Goal: Check status: Check status

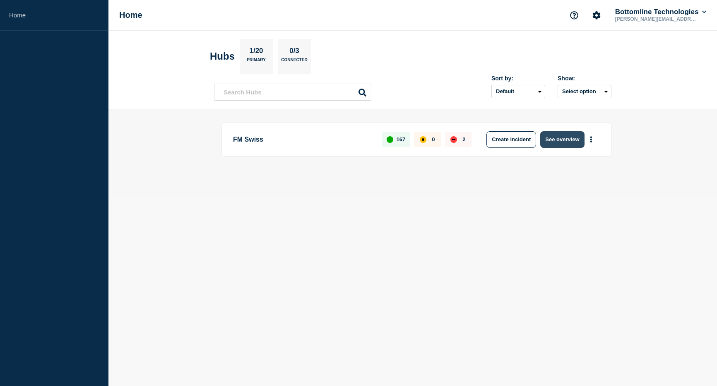
click at [555, 136] on button "See overview" at bounding box center [562, 139] width 44 height 17
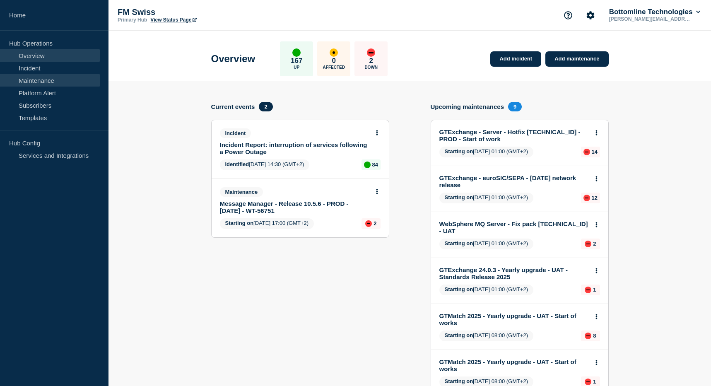
click at [28, 79] on link "Maintenance" at bounding box center [50, 80] width 100 height 12
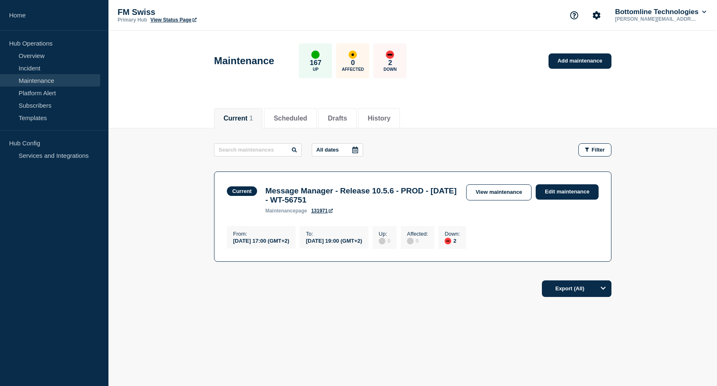
click at [333, 151] on p "All dates" at bounding box center [327, 150] width 22 height 6
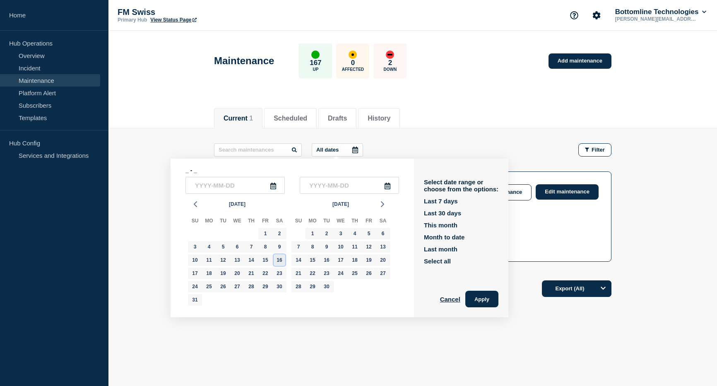
click at [281, 260] on div "16" at bounding box center [280, 260] width 12 height 12
type input "[DATE]"
click at [330, 187] on input "text" at bounding box center [349, 185] width 99 height 17
type input "____-__-__"
click at [278, 262] on div "16" at bounding box center [280, 260] width 12 height 12
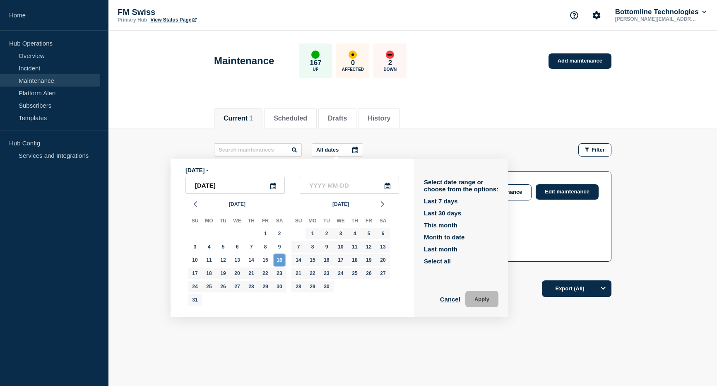
type input "[DATE]"
click at [472, 301] on button "Apply" at bounding box center [481, 299] width 33 height 17
